Goal: Find contact information: Find contact information

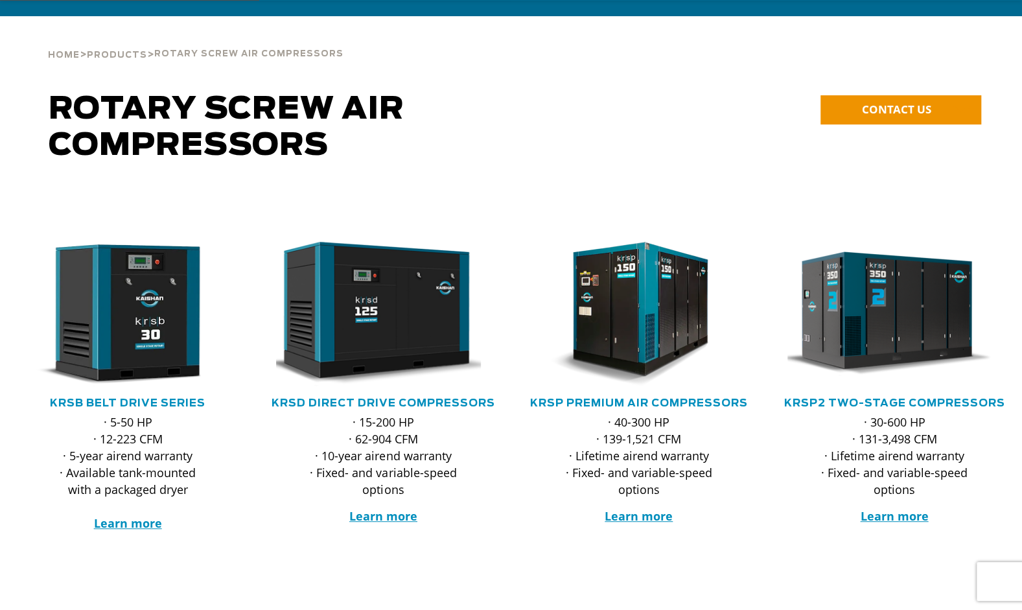
scroll to position [65, 0]
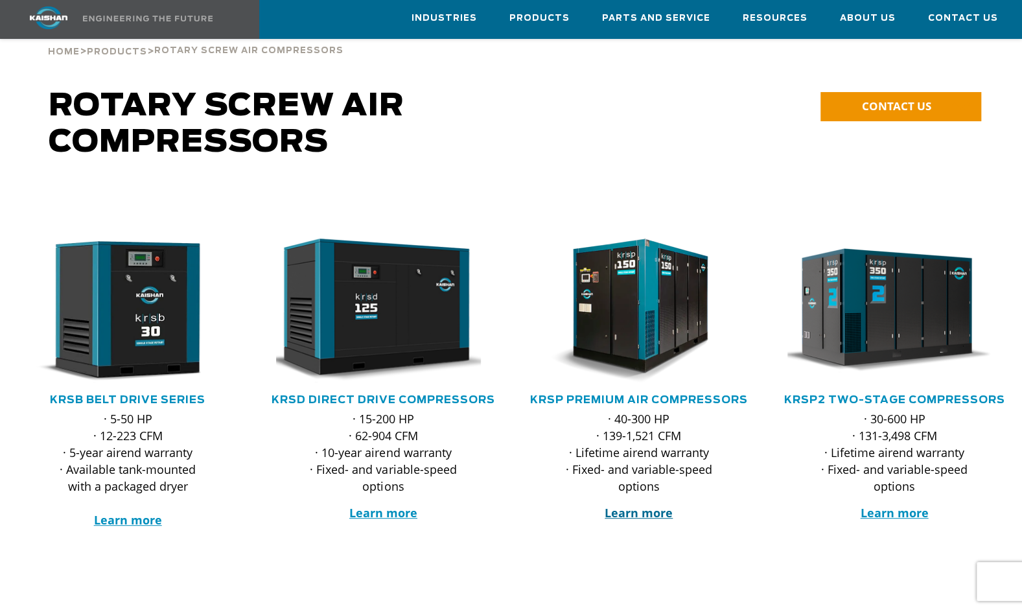
click at [645, 505] on strong "Learn more" at bounding box center [638, 513] width 68 height 16
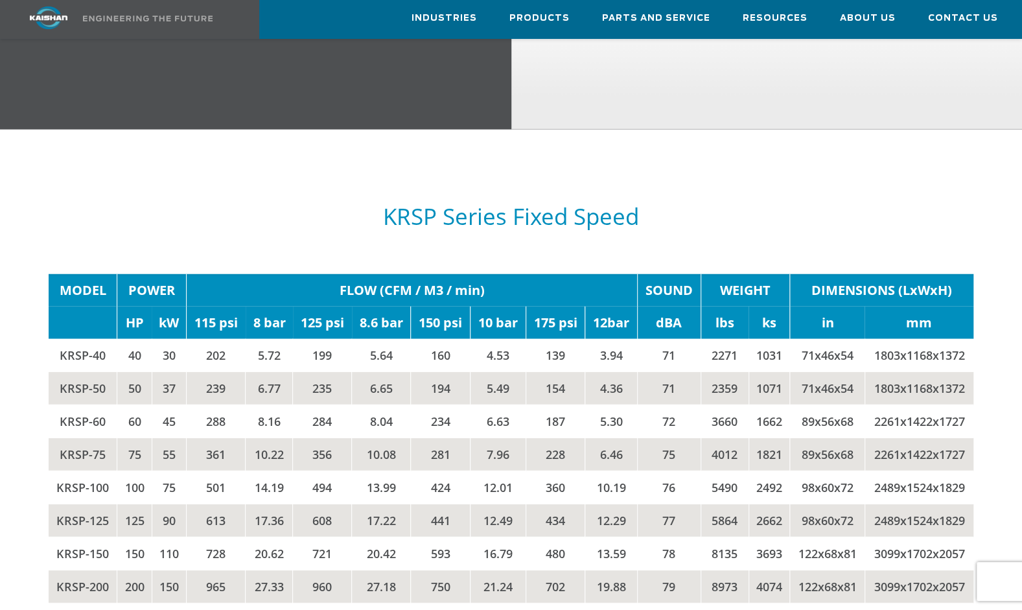
scroll to position [1879, 0]
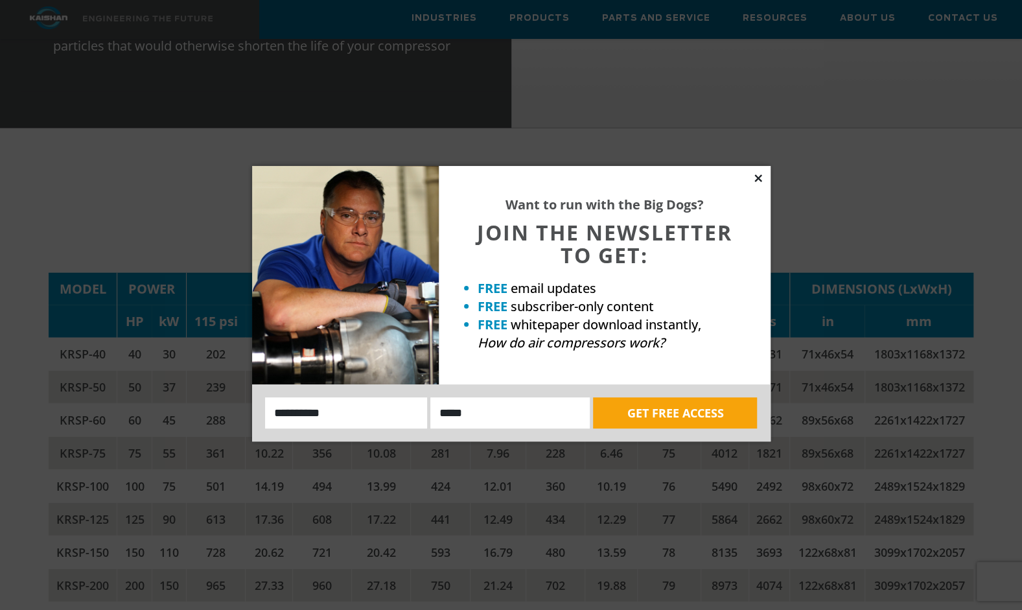
click at [762, 175] on icon at bounding box center [758, 178] width 12 height 12
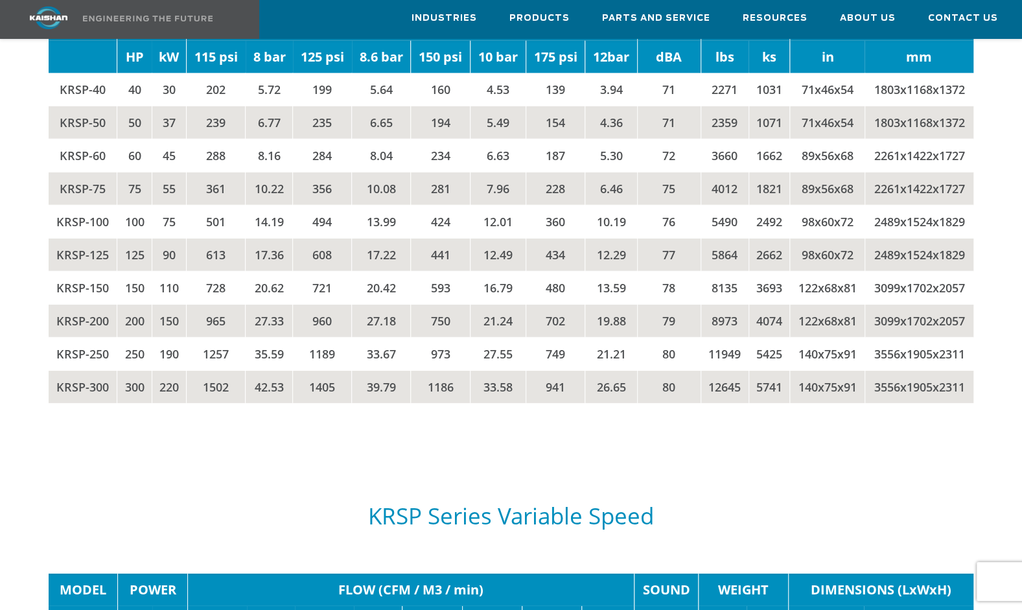
scroll to position [1867, 0]
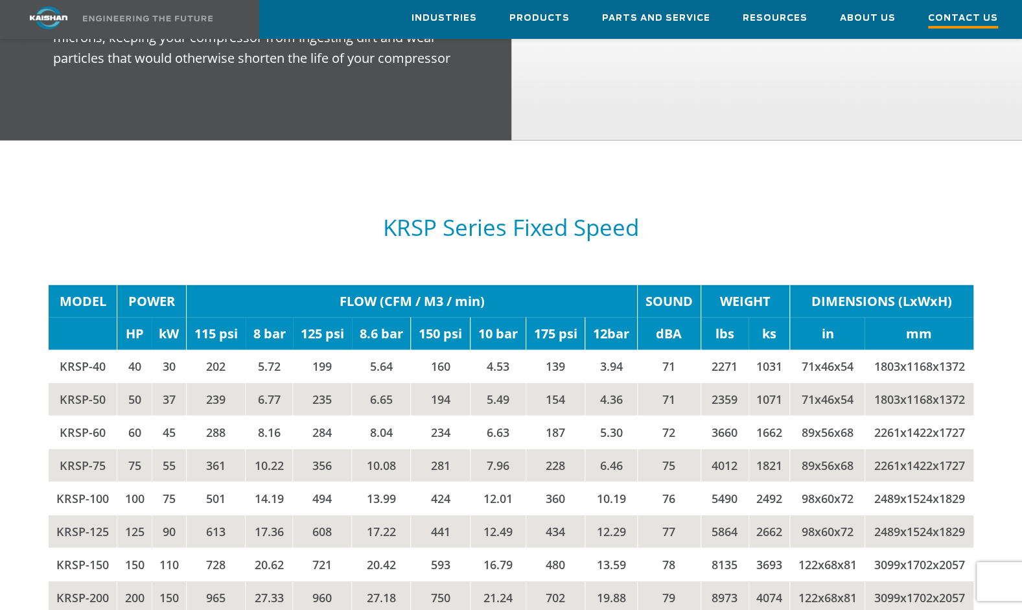
click at [968, 23] on span "Contact Us" at bounding box center [963, 19] width 70 height 17
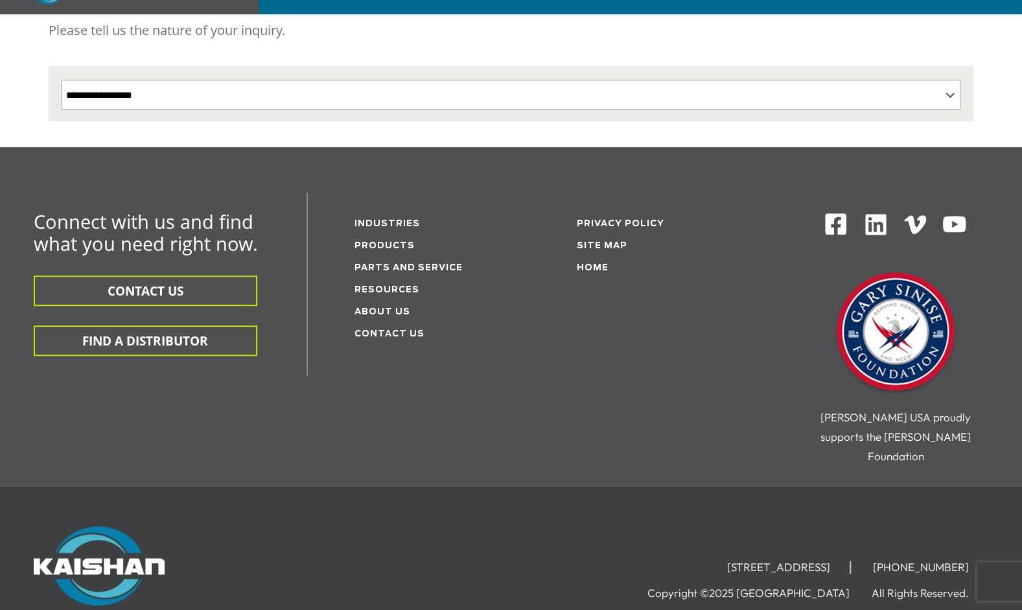
scroll to position [324, 0]
